Goal: Communication & Community: Answer question/provide support

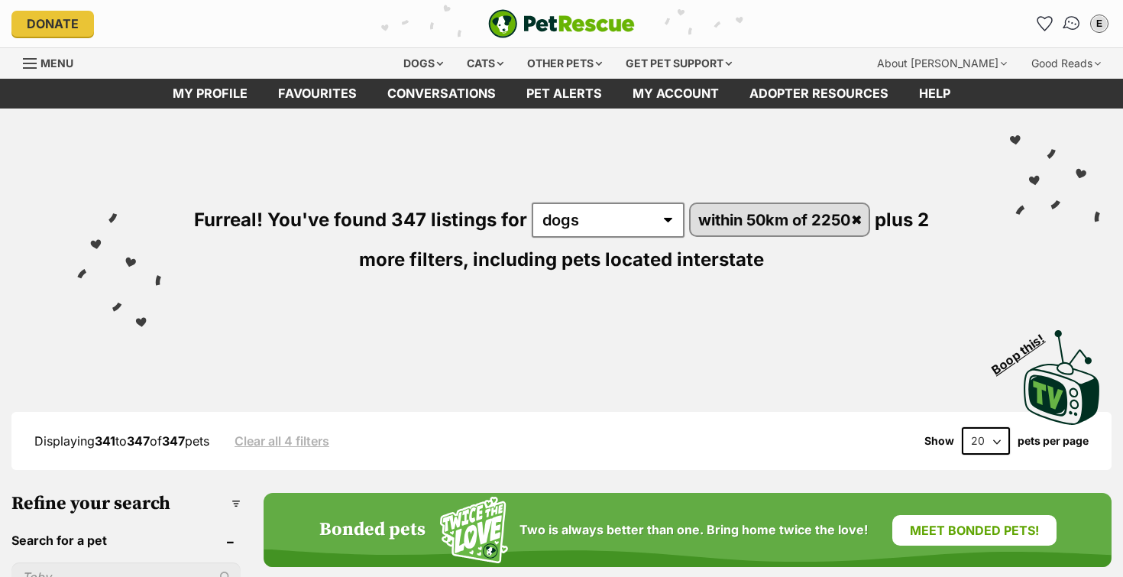
click at [1071, 25] on img "Conversations" at bounding box center [1072, 24] width 21 height 20
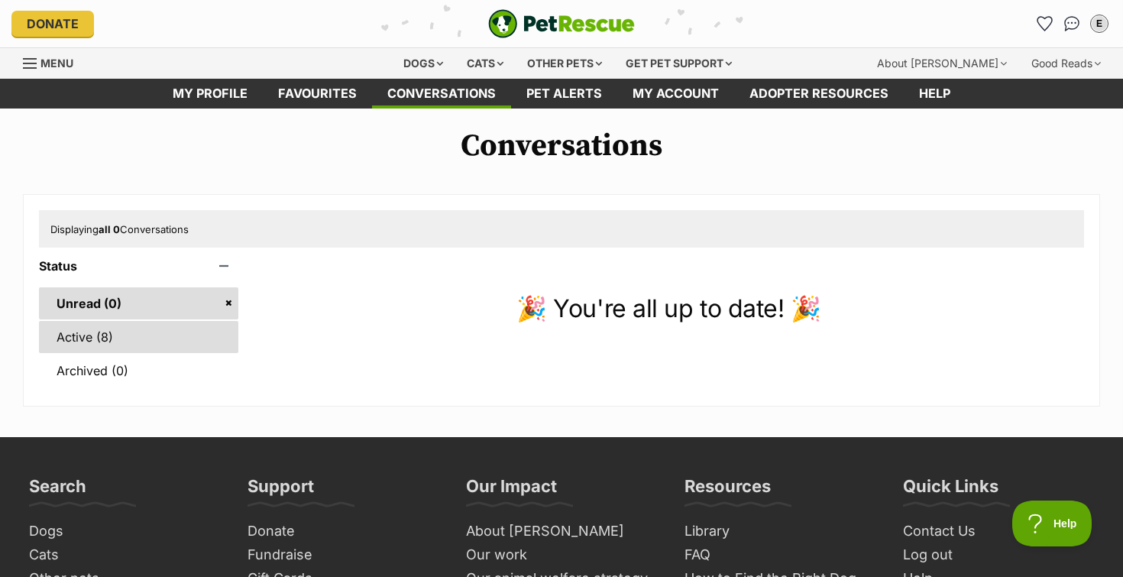
click at [224, 346] on link "Active (8)" at bounding box center [138, 337] width 199 height 32
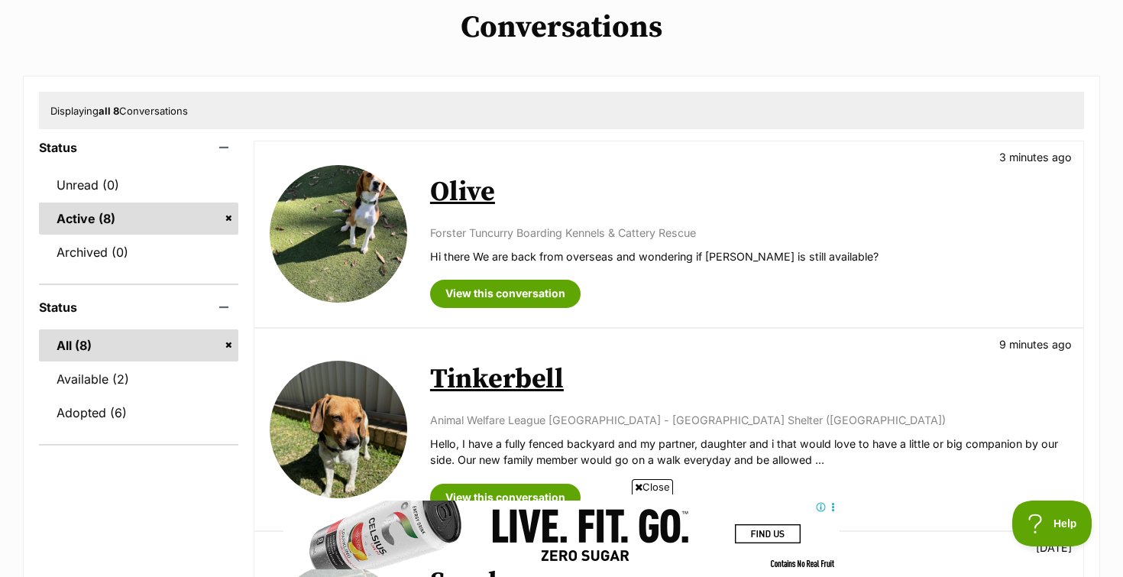
scroll to position [135, 0]
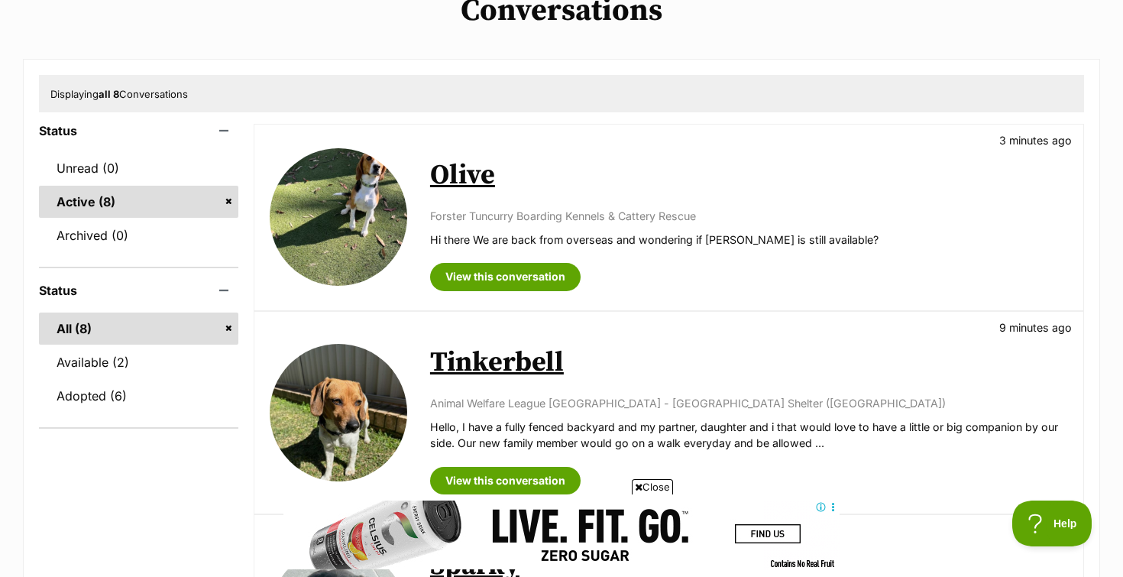
click at [321, 239] on img at bounding box center [338, 216] width 137 height 137
click at [309, 419] on img at bounding box center [338, 412] width 137 height 137
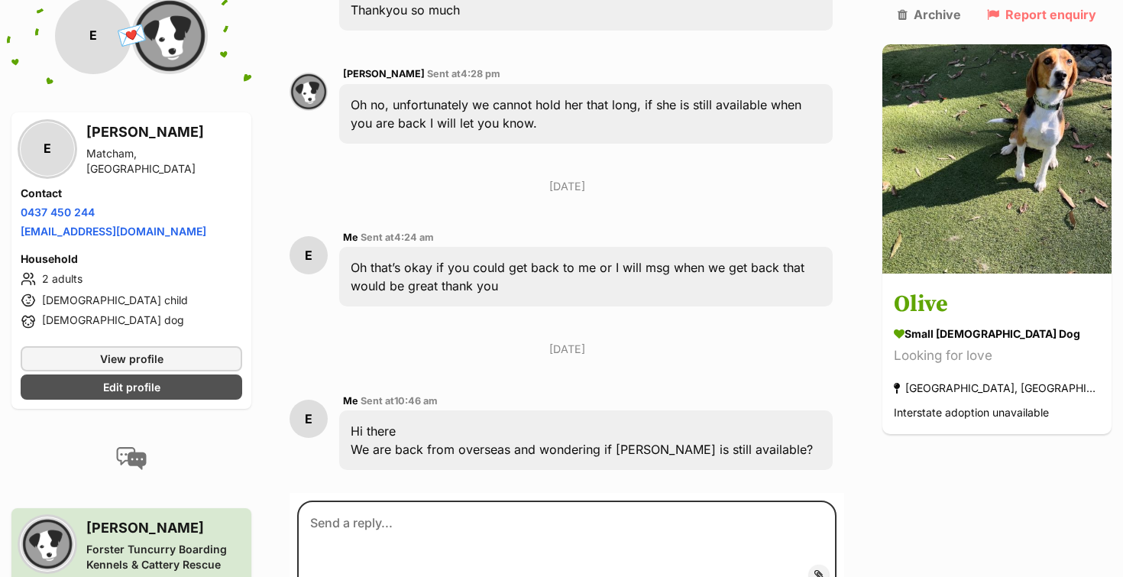
scroll to position [827, 0]
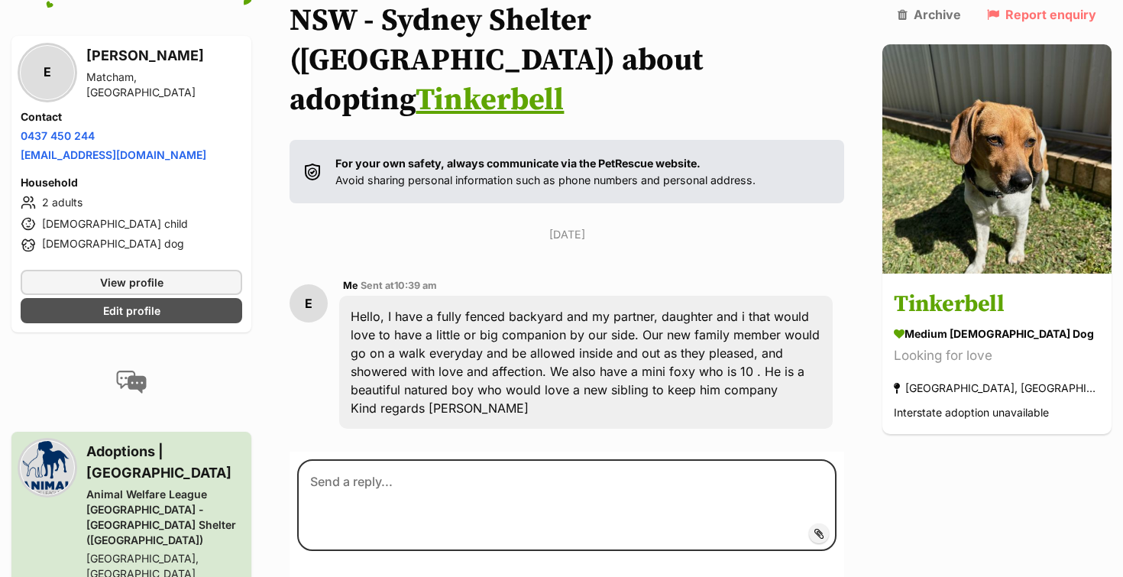
scroll to position [231, 0]
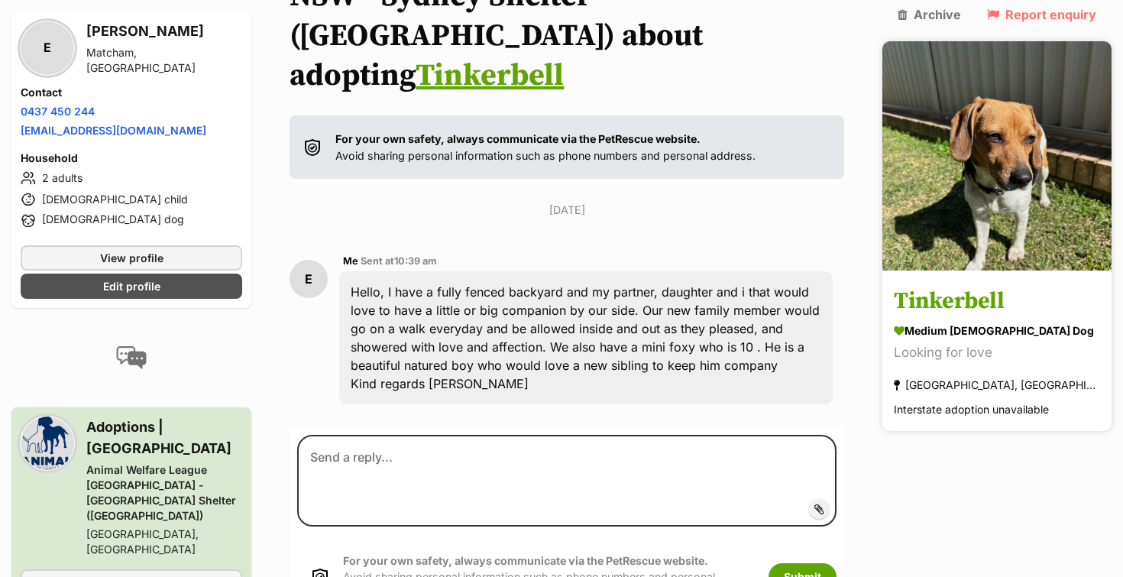
click at [989, 173] on img at bounding box center [996, 155] width 229 height 229
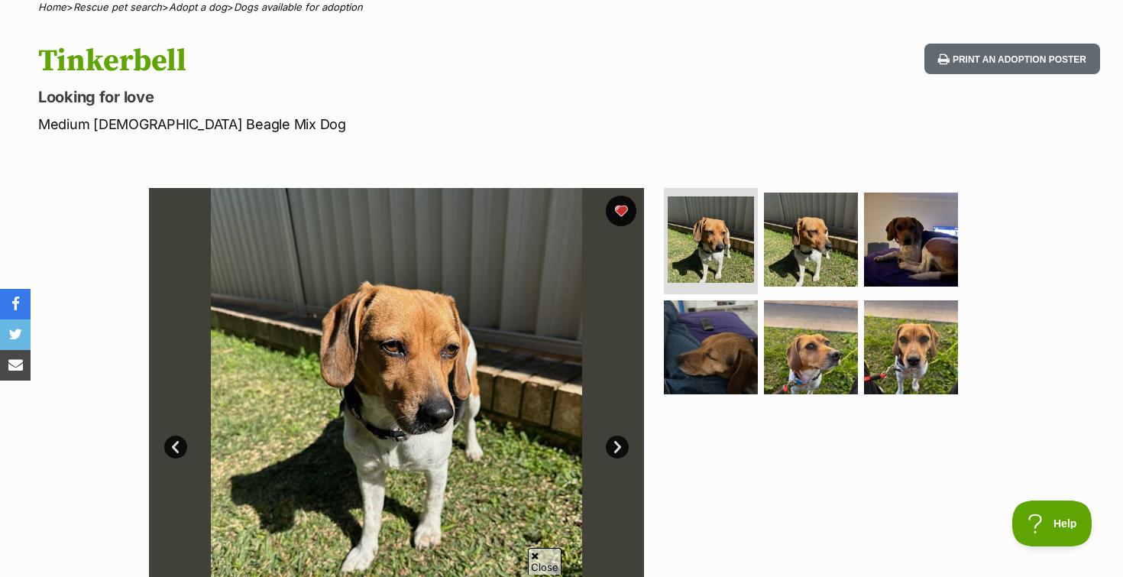
scroll to position [145, 0]
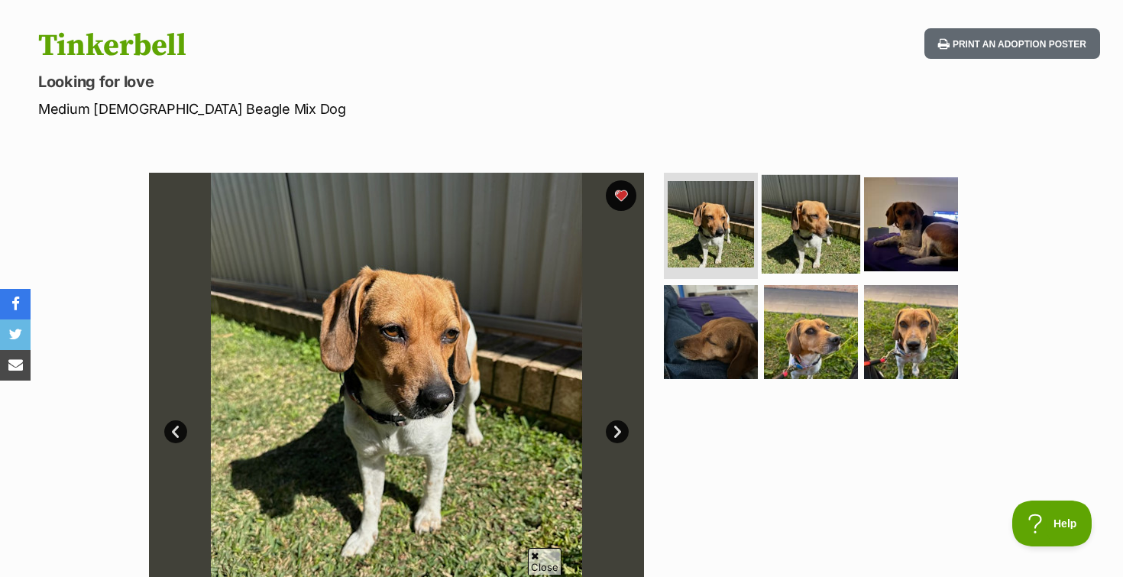
click at [821, 240] on img at bounding box center [810, 223] width 99 height 99
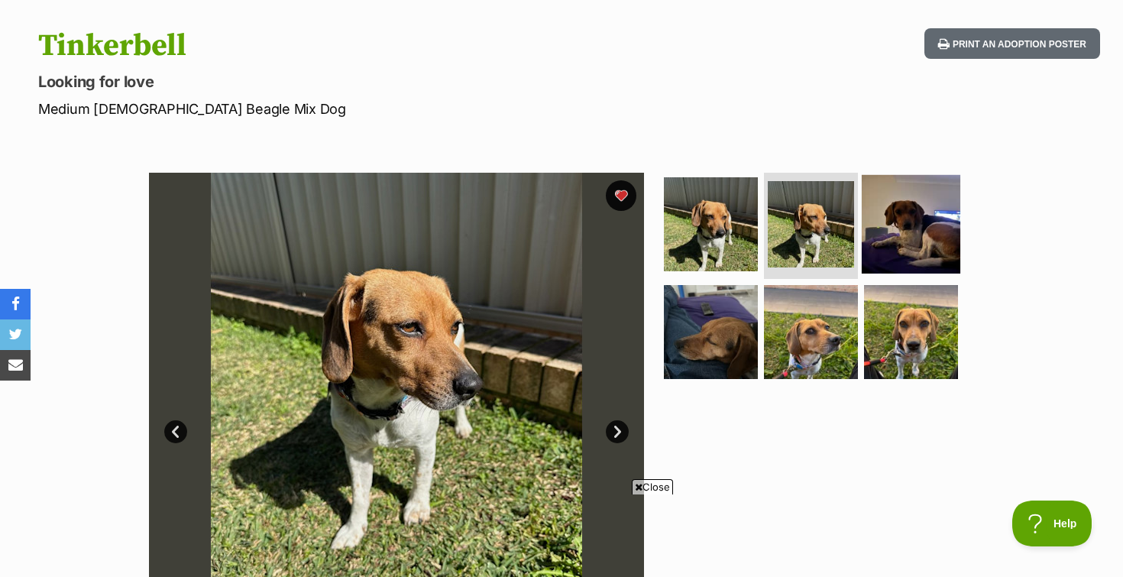
scroll to position [0, 0]
click at [904, 241] on img at bounding box center [910, 223] width 99 height 99
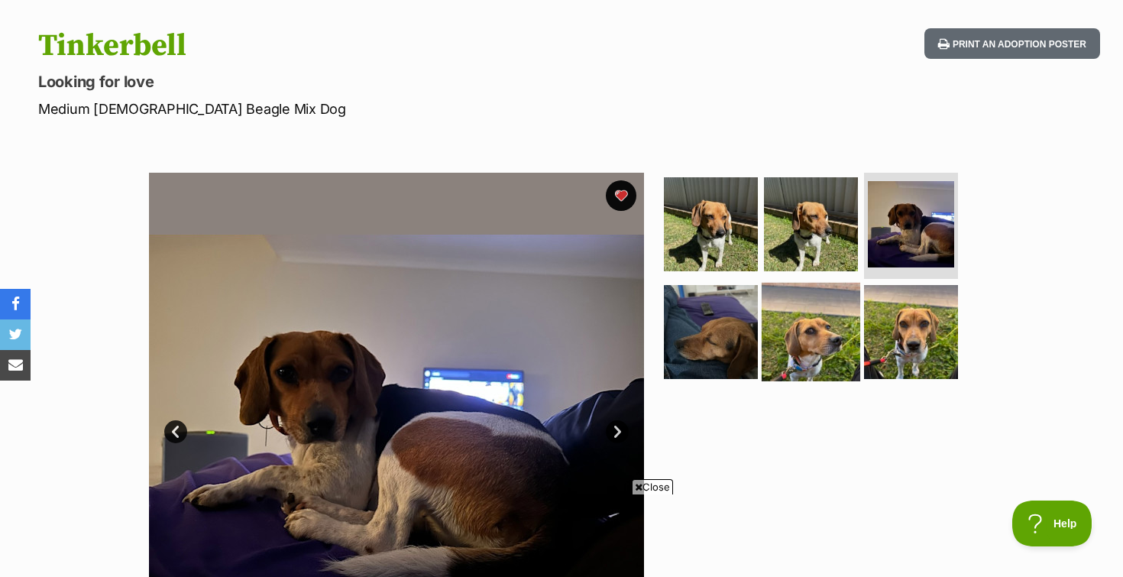
click at [828, 316] on img at bounding box center [810, 332] width 99 height 99
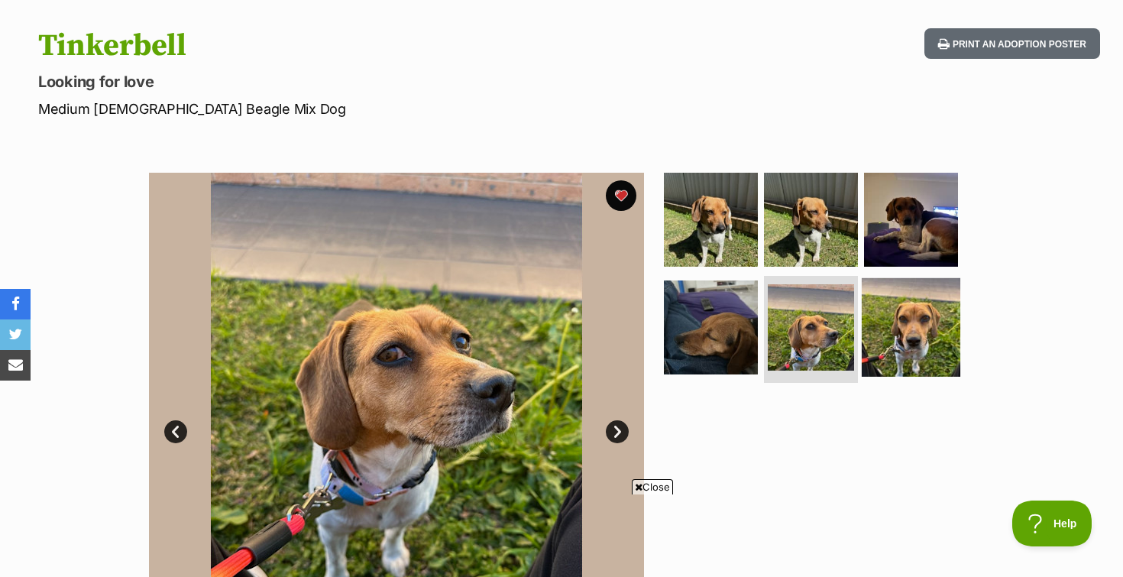
click at [896, 318] on img at bounding box center [910, 327] width 99 height 99
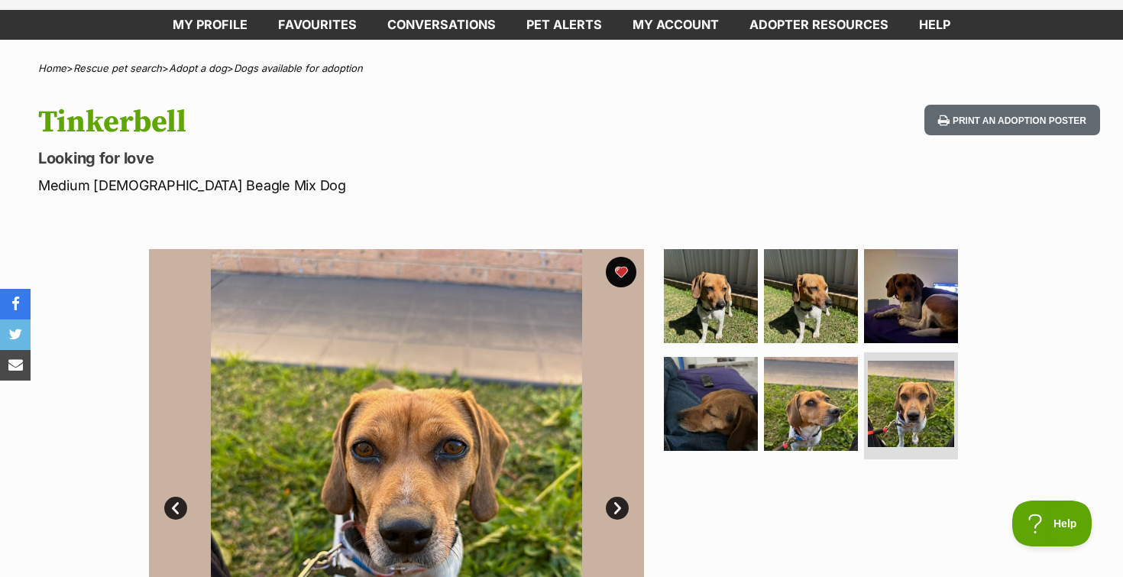
scroll to position [5, 0]
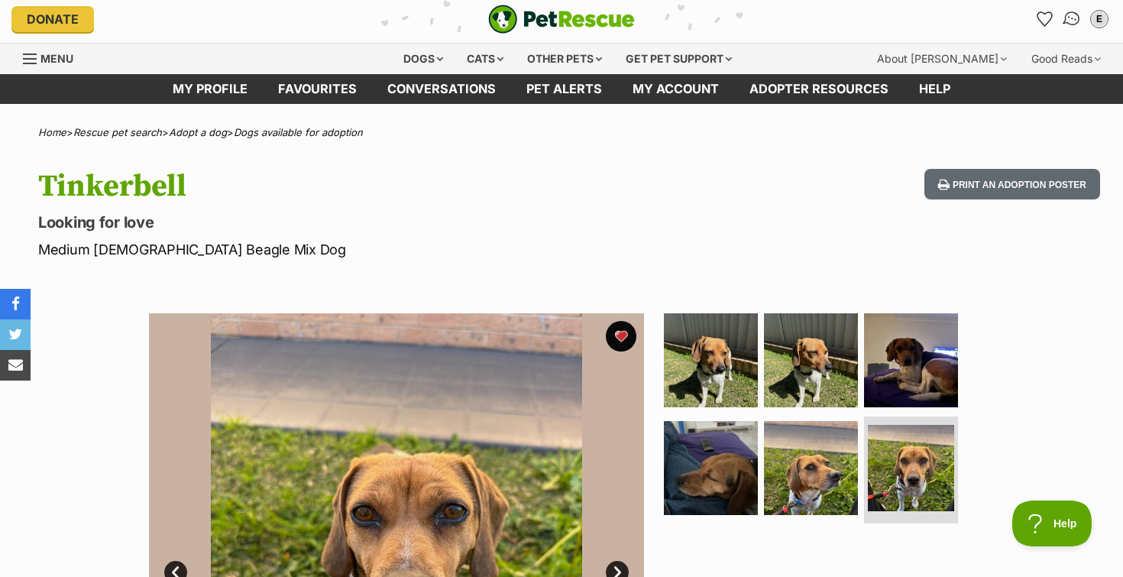
click at [1071, 18] on img "Conversations" at bounding box center [1072, 19] width 21 height 20
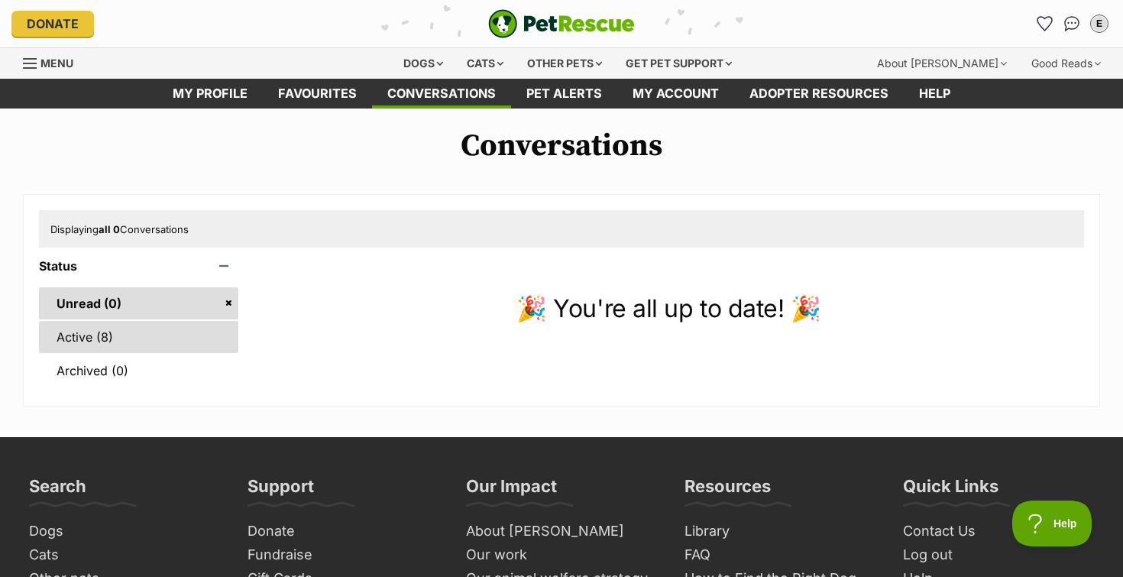
click at [123, 327] on link "Active (8)" at bounding box center [138, 337] width 199 height 32
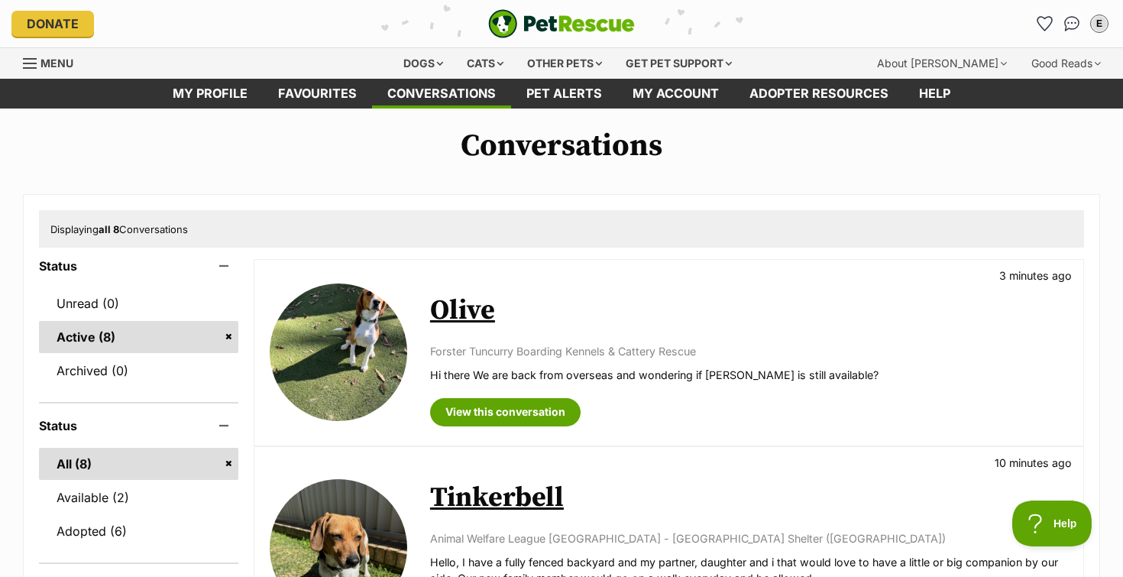
click at [368, 370] on img at bounding box center [338, 351] width 137 height 137
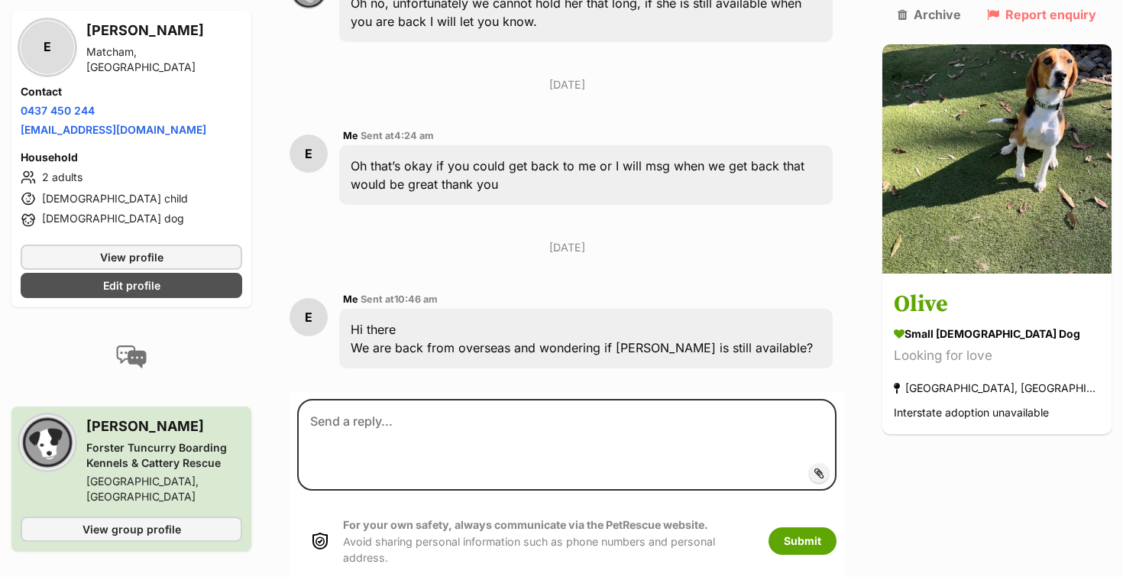
scroll to position [929, 0]
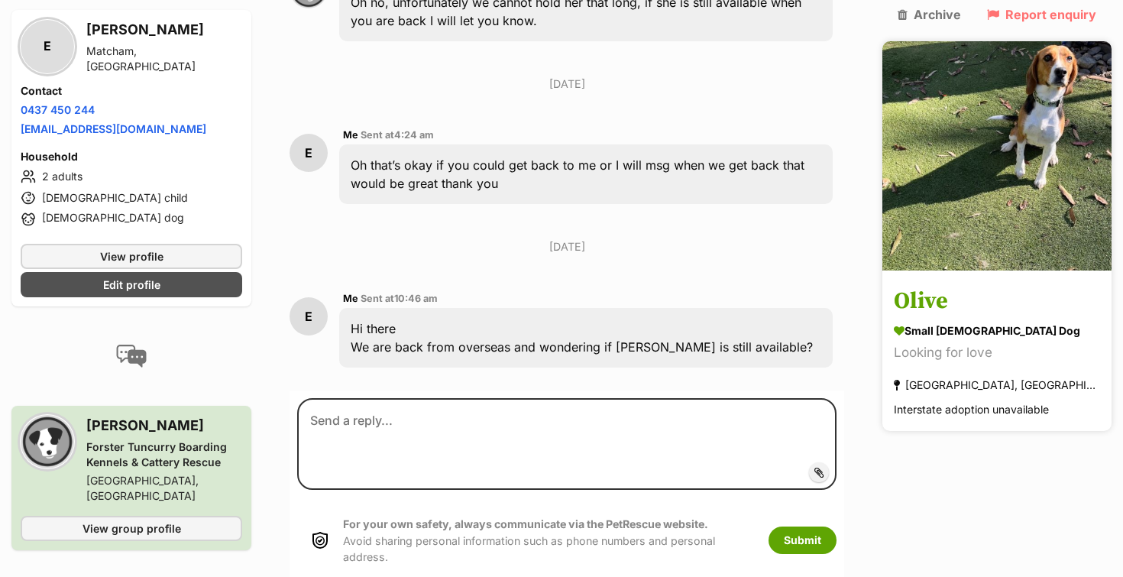
click at [1029, 133] on img at bounding box center [996, 155] width 229 height 229
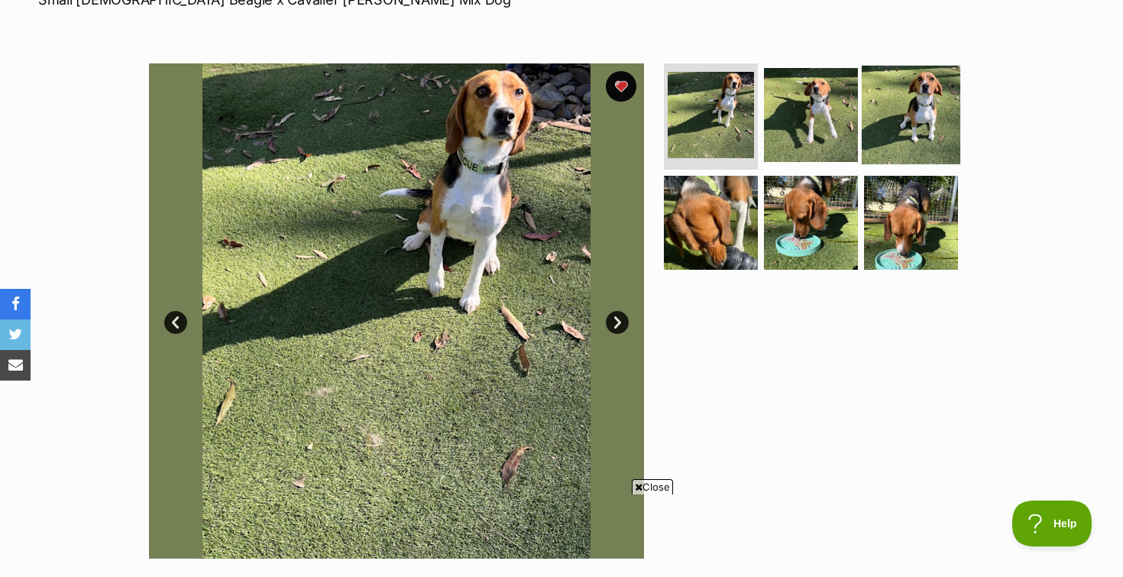
click at [922, 118] on img at bounding box center [910, 114] width 99 height 99
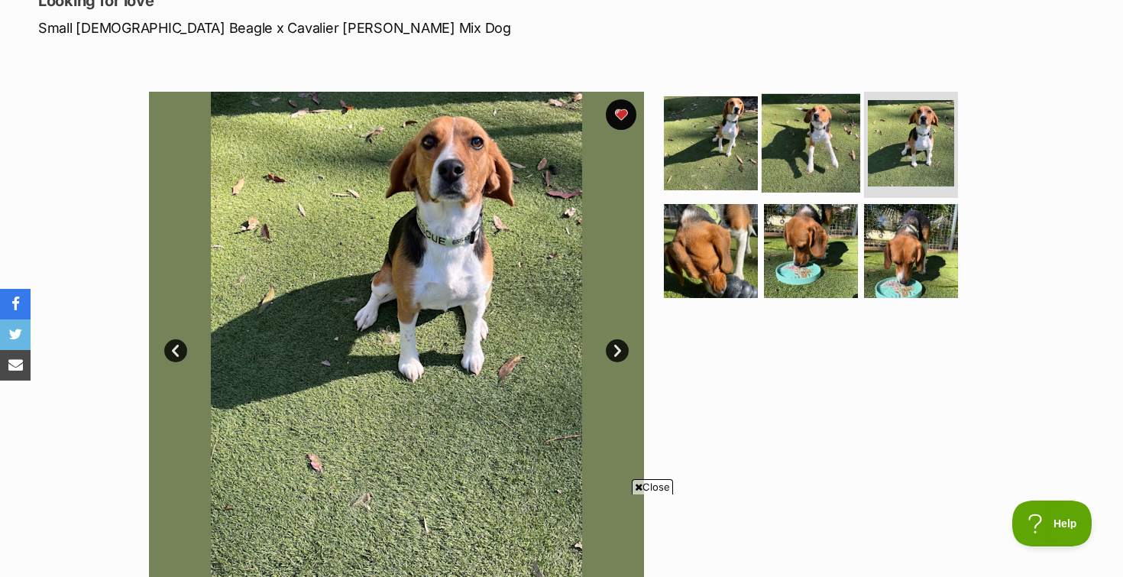
click at [813, 129] on img at bounding box center [810, 142] width 99 height 99
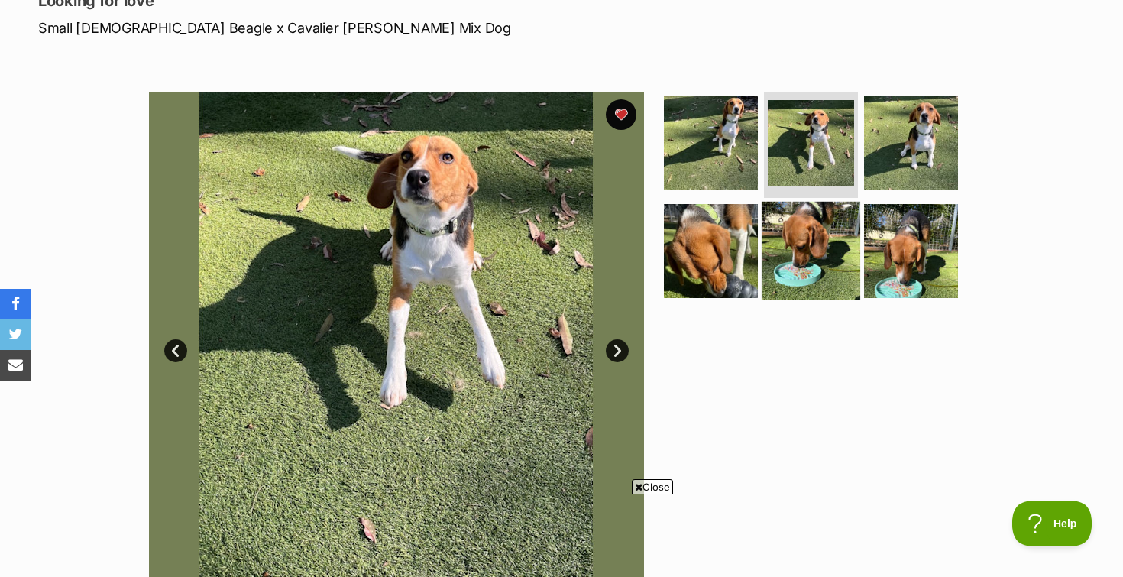
click at [852, 257] on img at bounding box center [810, 251] width 99 height 99
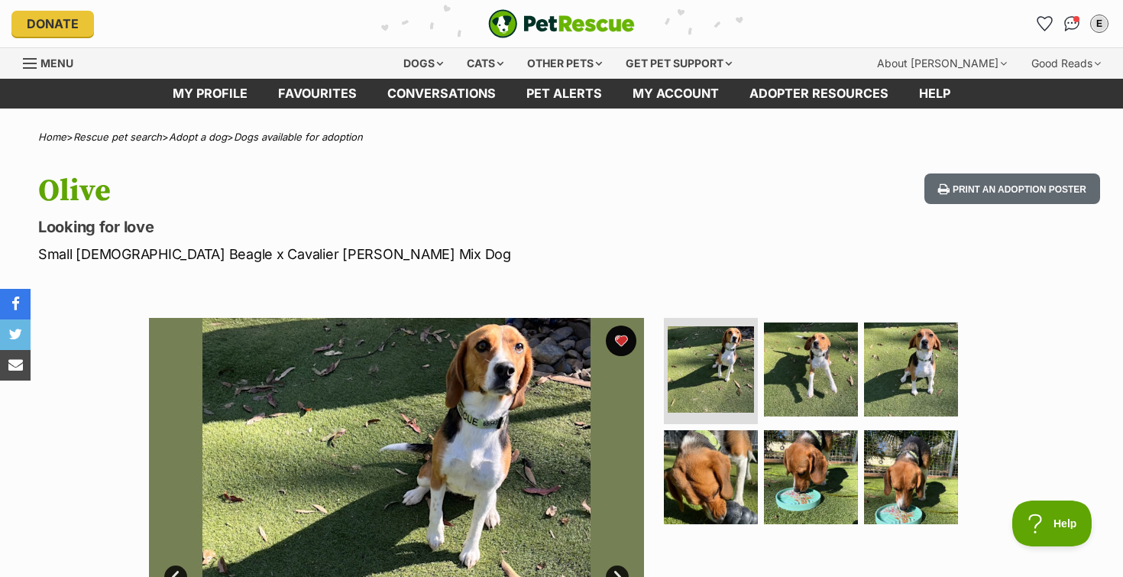
click at [1057, 19] on ul "E My account E [PERSON_NAME] Edit profile Log out Pet alerts Pet alert matches …" at bounding box center [1071, 23] width 79 height 24
click at [1070, 27] on img "Conversations" at bounding box center [1072, 24] width 21 height 20
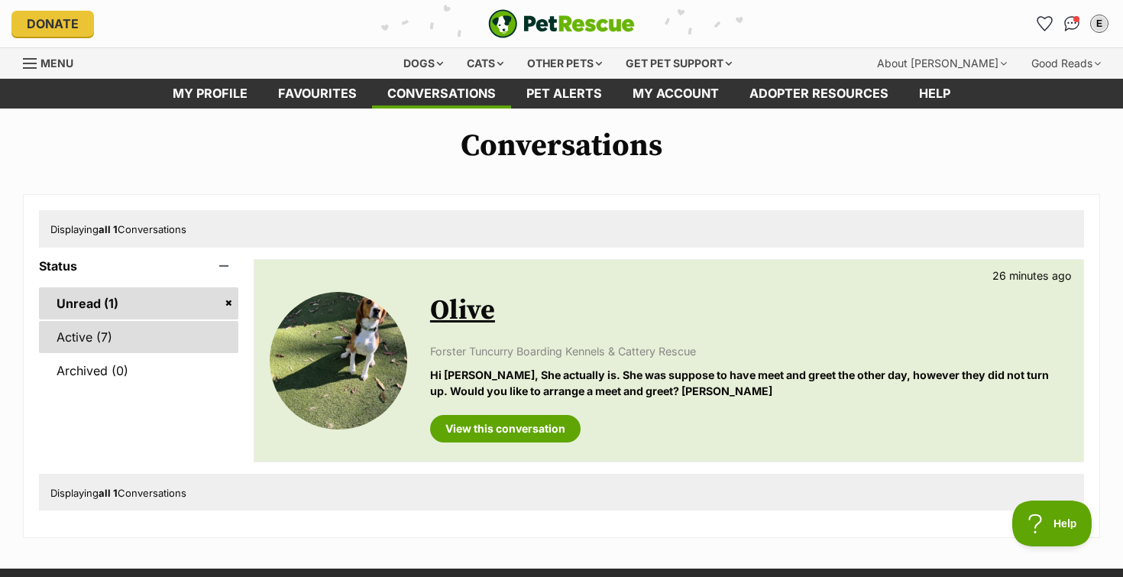
click at [163, 336] on link "Active (7)" at bounding box center [138, 337] width 199 height 32
